Goal: Find specific page/section: Find specific page/section

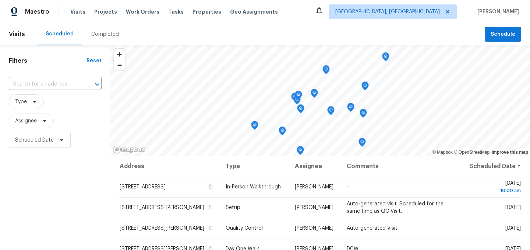
scroll to position [185, 0]
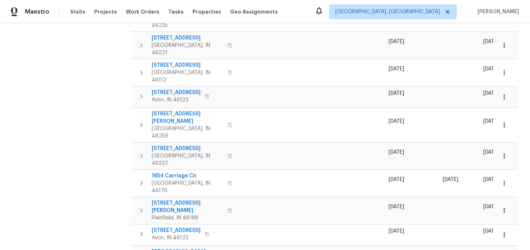
scroll to position [29, 0]
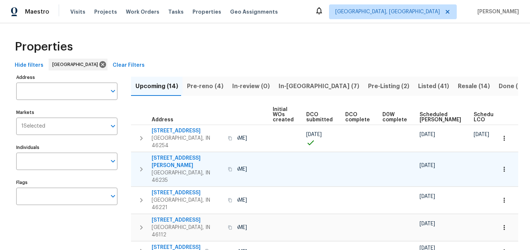
scroll to position [0, 90]
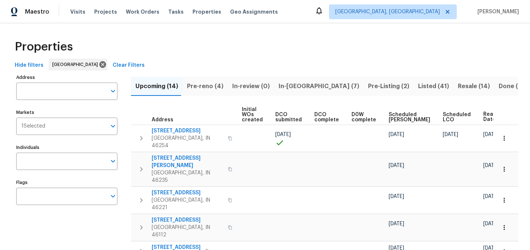
click at [484, 116] on span "Ready Date" at bounding box center [492, 117] width 16 height 10
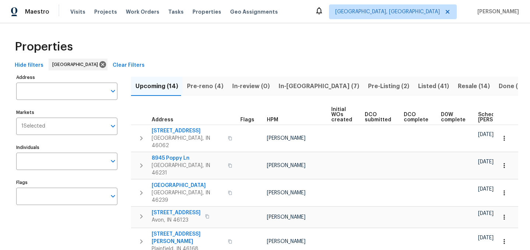
scroll to position [0, 90]
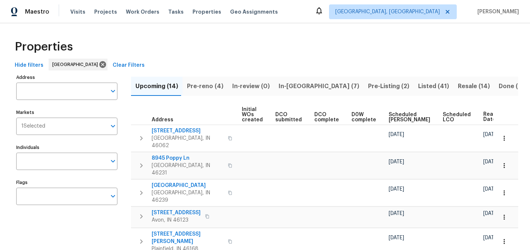
click at [484, 116] on div "Ready Date" at bounding box center [500, 116] width 32 height 11
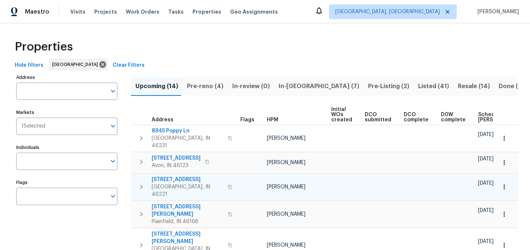
scroll to position [0, 81]
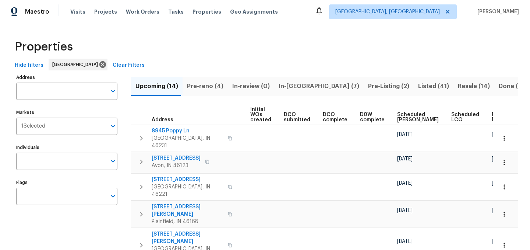
click at [492, 112] on span "Ready Date" at bounding box center [500, 117] width 16 height 10
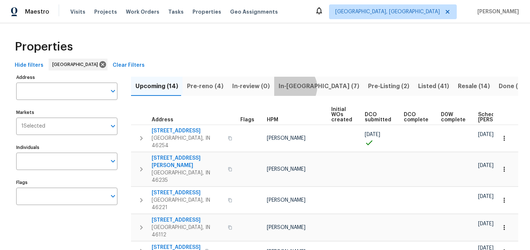
click at [289, 87] on span "In-reno (7)" at bounding box center [319, 86] width 81 height 10
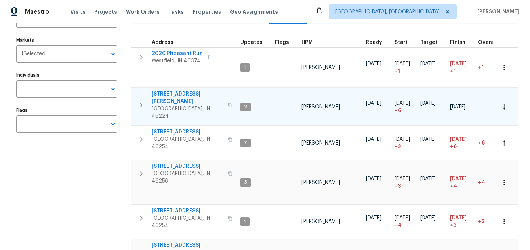
scroll to position [74, 0]
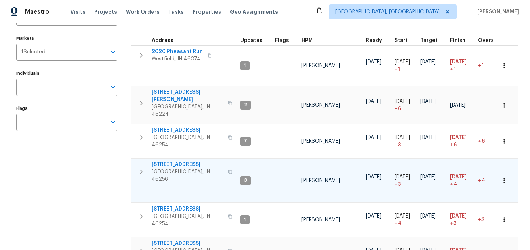
click at [140, 167] on icon "button" at bounding box center [141, 171] width 9 height 9
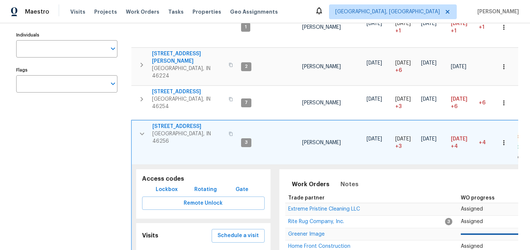
scroll to position [113, 0]
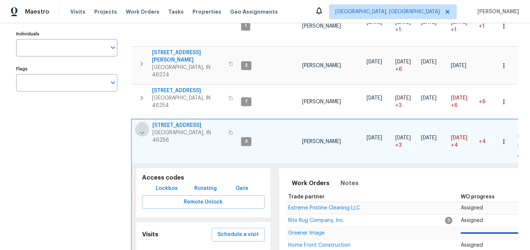
click at [142, 128] on icon "button" at bounding box center [142, 132] width 9 height 9
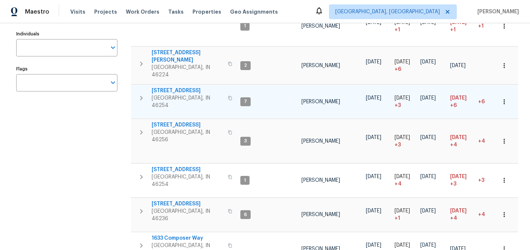
click at [142, 94] on icon "button" at bounding box center [141, 98] width 9 height 9
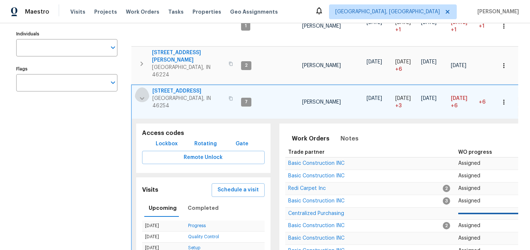
click at [144, 97] on icon "button" at bounding box center [142, 98] width 4 height 3
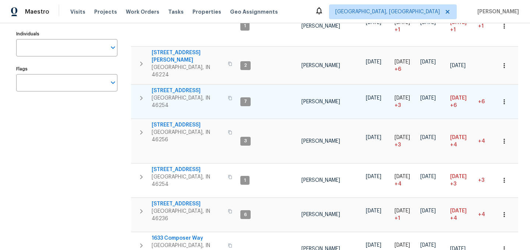
scroll to position [133, 0]
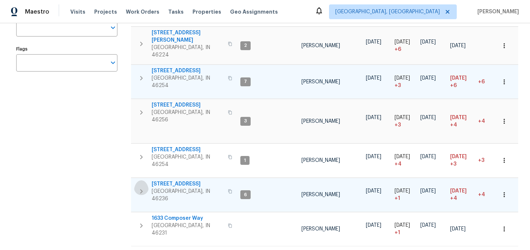
click at [141, 189] on icon "button" at bounding box center [141, 191] width 3 height 4
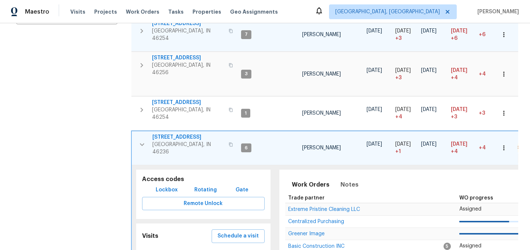
scroll to position [193, 0]
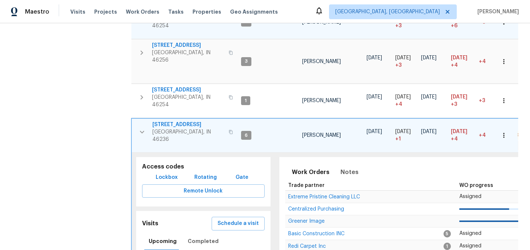
click at [142, 130] on icon "button" at bounding box center [142, 131] width 4 height 3
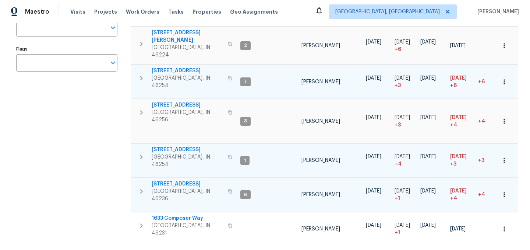
scroll to position [0, 0]
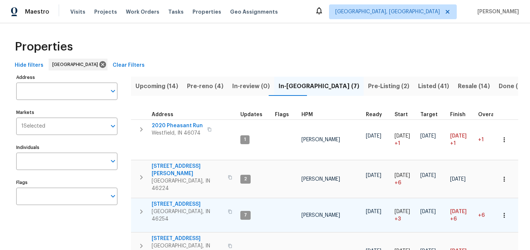
click at [200, 88] on span "Pre-reno (4)" at bounding box center [205, 86] width 36 height 10
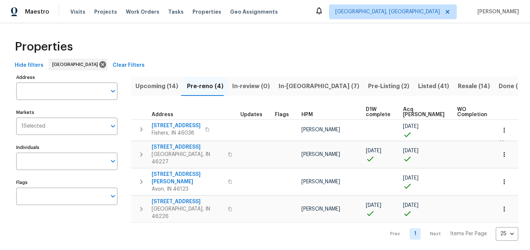
click at [368, 84] on span "Pre-Listing (2)" at bounding box center [388, 86] width 41 height 10
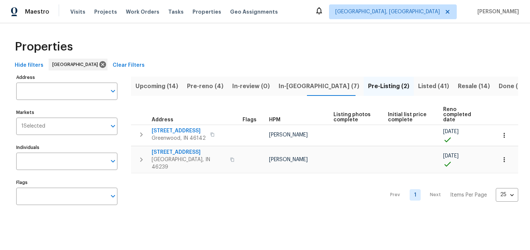
click at [299, 86] on span "In-reno (7)" at bounding box center [319, 86] width 81 height 10
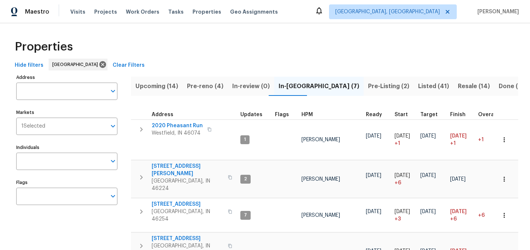
click at [244, 50] on div "Properties" at bounding box center [265, 47] width 507 height 24
click at [210, 88] on span "Pre-reno (4)" at bounding box center [205, 86] width 36 height 10
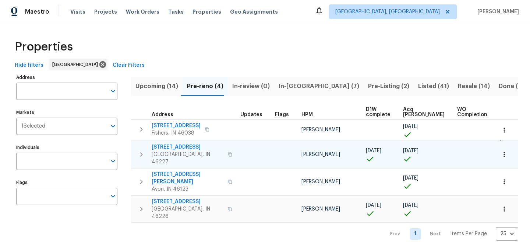
click at [142, 150] on icon "button" at bounding box center [141, 154] width 9 height 9
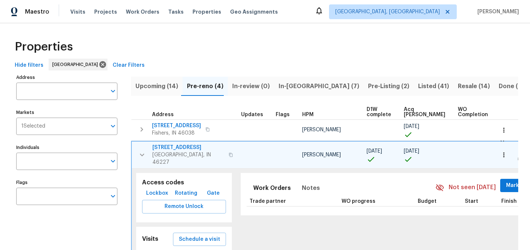
click at [170, 147] on span "1616 Briarstone Way" at bounding box center [188, 147] width 72 height 7
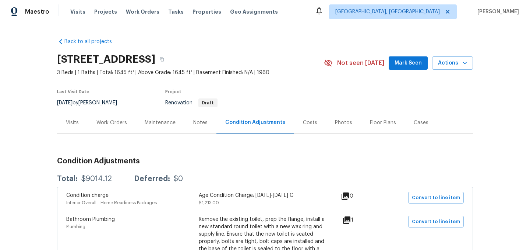
click at [113, 126] on div "Work Orders" at bounding box center [112, 123] width 48 height 22
